Goal: Information Seeking & Learning: Learn about a topic

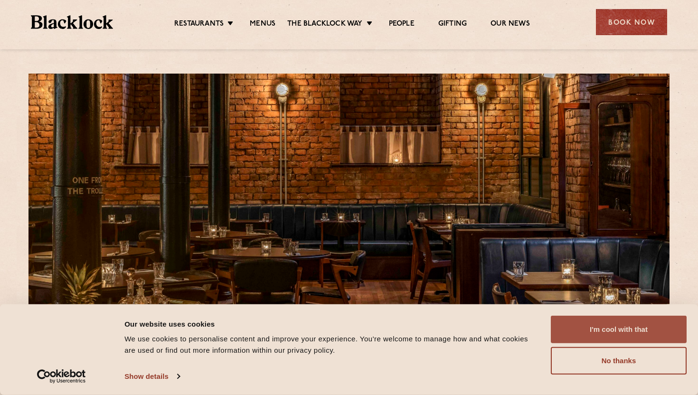
scroll to position [18, 0]
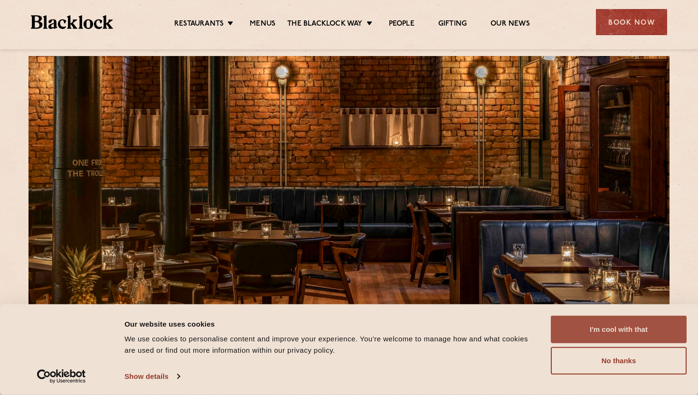
click at [620, 335] on button "I'm cool with that" at bounding box center [619, 330] width 136 height 28
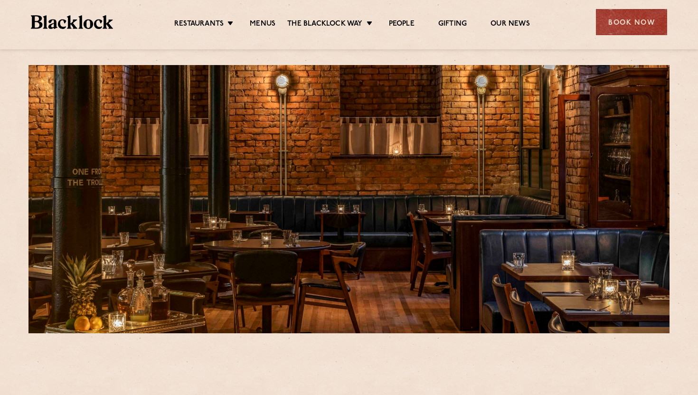
scroll to position [4, 0]
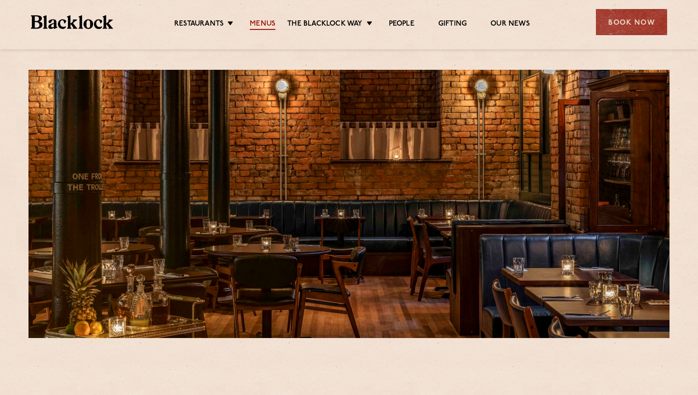
click at [258, 22] on link "Menus" at bounding box center [263, 24] width 26 height 10
click at [267, 27] on link "Menus" at bounding box center [263, 24] width 26 height 10
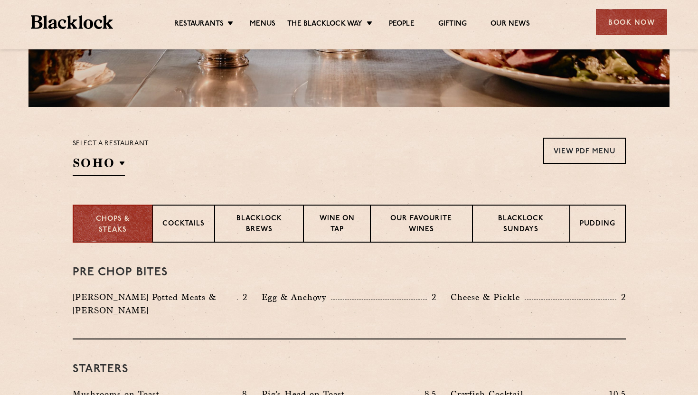
scroll to position [223, 0]
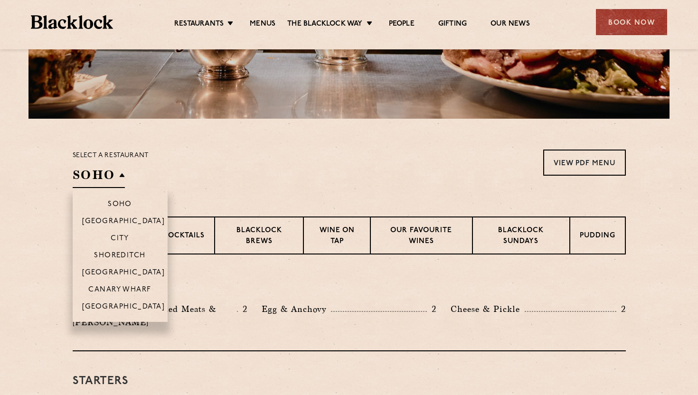
click at [119, 174] on h2 "SOHO" at bounding box center [99, 177] width 52 height 21
click at [117, 309] on p "[GEOGRAPHIC_DATA]" at bounding box center [123, 308] width 83 height 10
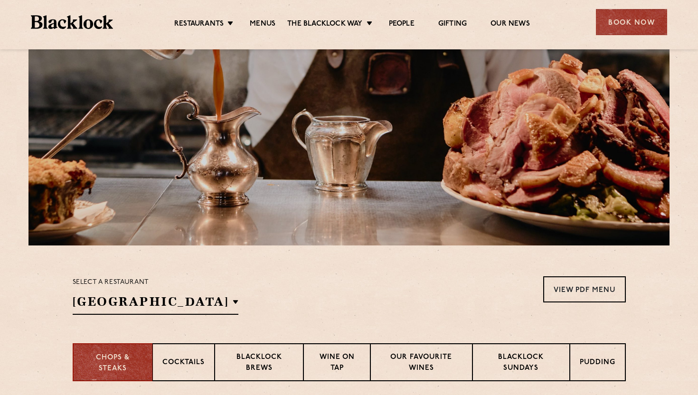
scroll to position [37, 0]
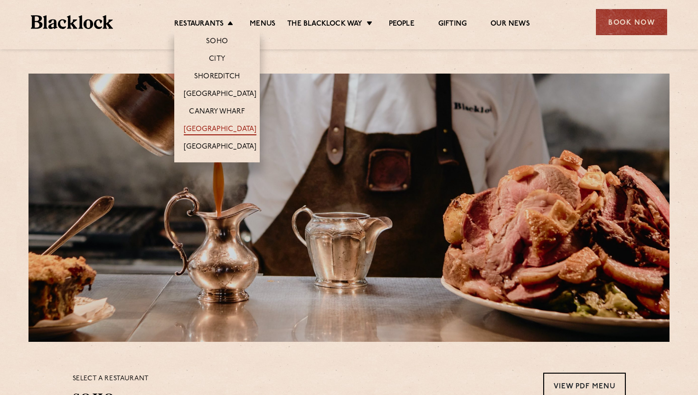
click at [216, 128] on link "[GEOGRAPHIC_DATA]" at bounding box center [220, 130] width 73 height 10
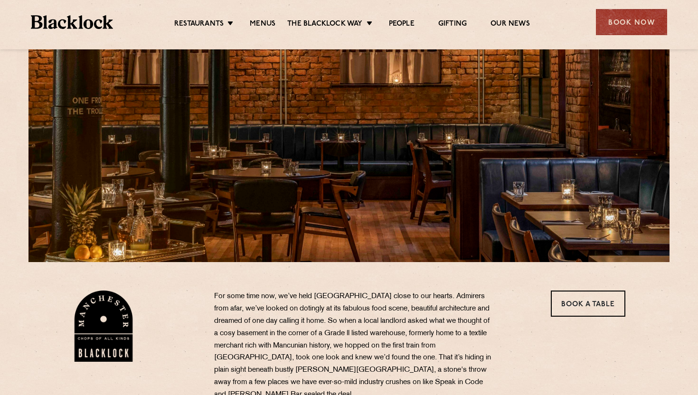
scroll to position [69, 0]
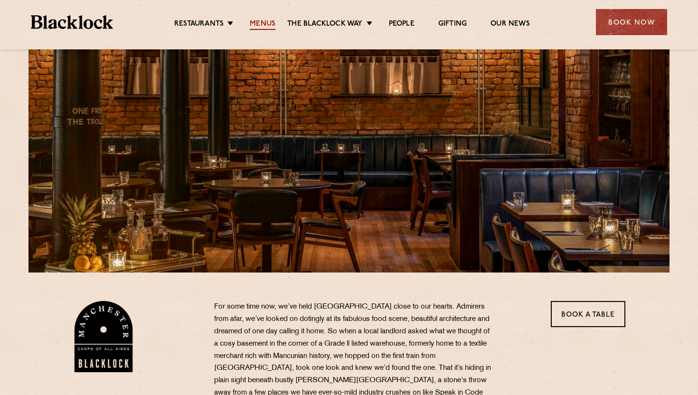
click at [260, 23] on link "Menus" at bounding box center [263, 24] width 26 height 10
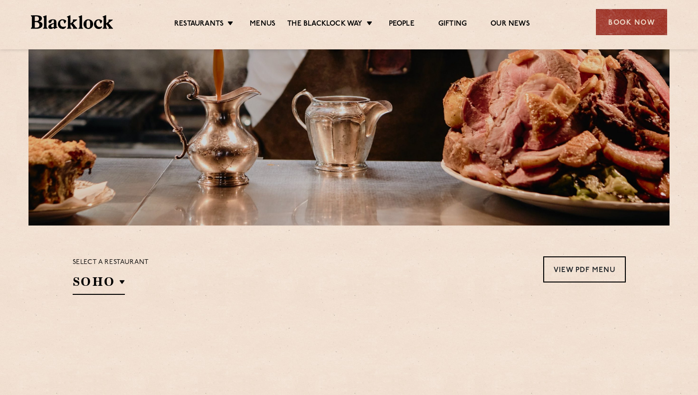
scroll to position [219, 0]
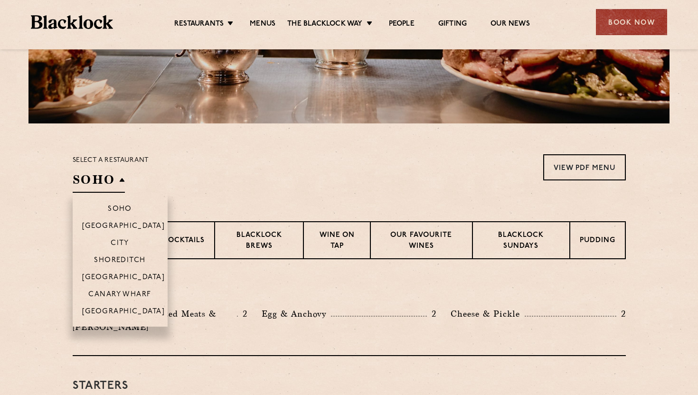
click at [113, 185] on h2 "SOHO" at bounding box center [99, 182] width 52 height 21
click at [120, 309] on p "[GEOGRAPHIC_DATA]" at bounding box center [123, 313] width 83 height 10
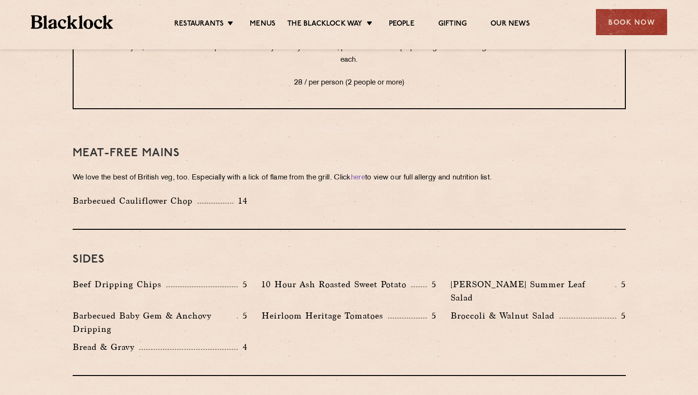
scroll to position [977, 0]
